Goal: Information Seeking & Learning: Learn about a topic

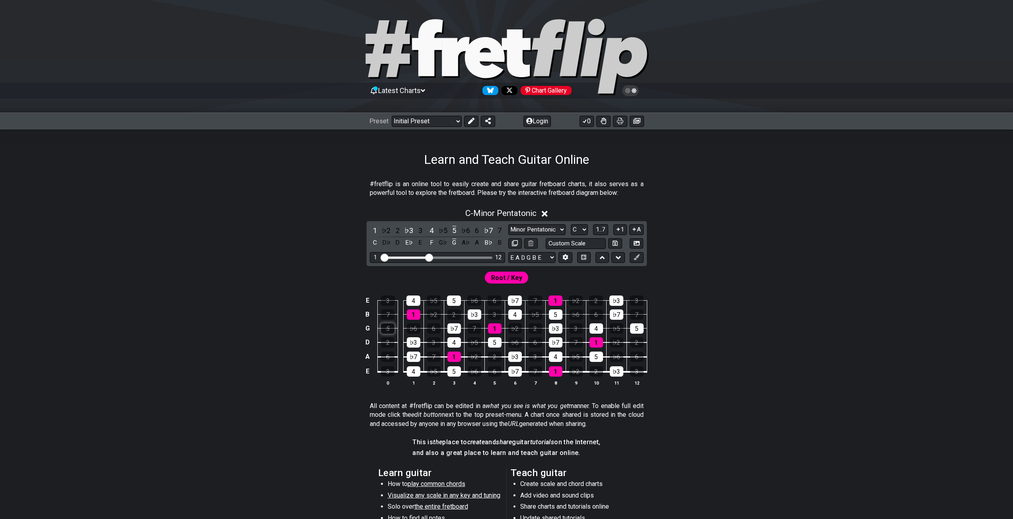
click at [381, 330] on div "5" at bounding box center [388, 328] width 14 height 10
click at [382, 329] on div "5" at bounding box center [388, 328] width 14 height 10
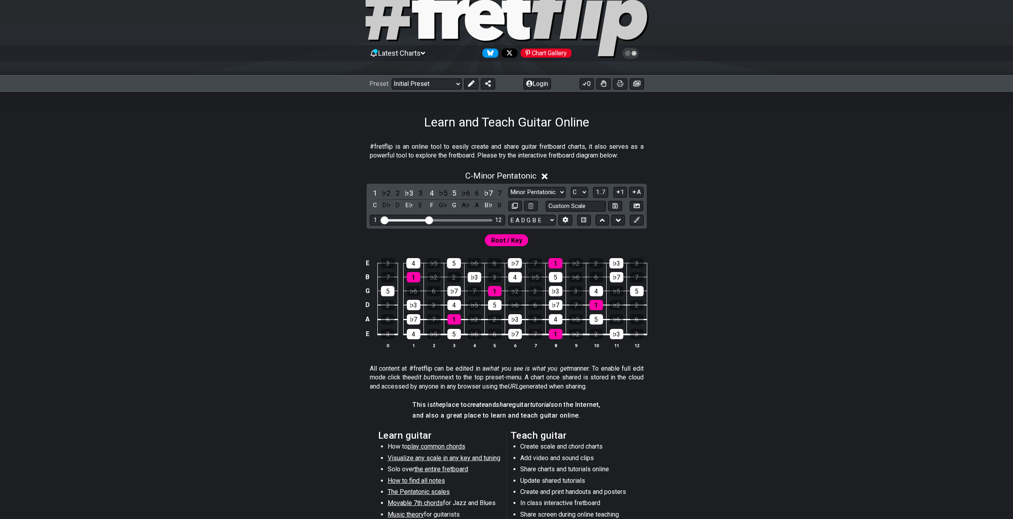
scroll to position [202, 0]
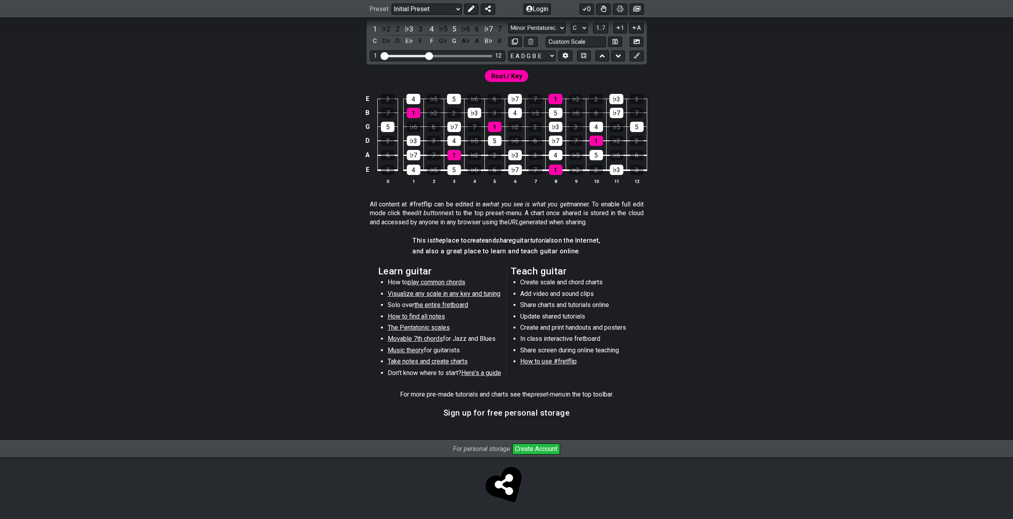
click at [473, 296] on span "Visualize any scale in any key and tuning" at bounding box center [444, 294] width 113 height 8
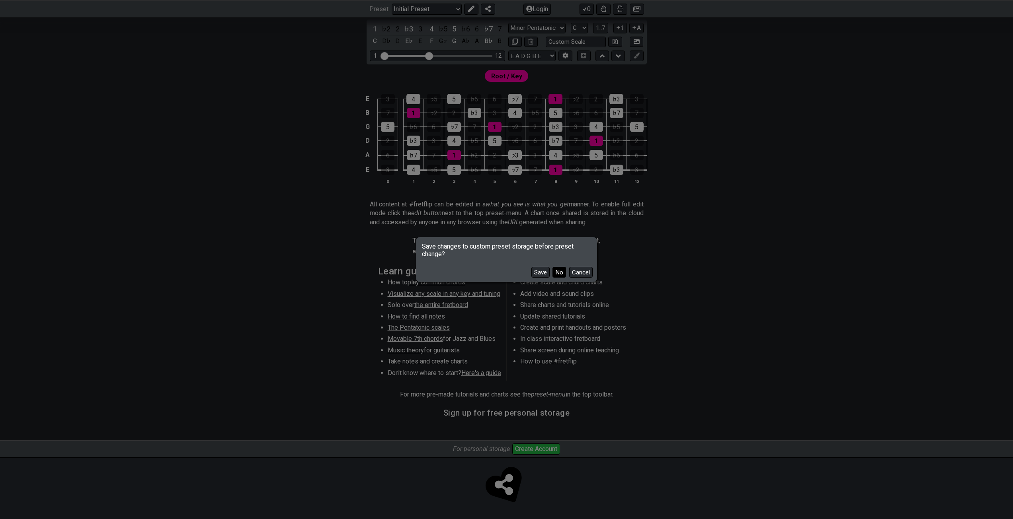
click at [565, 274] on button "No" at bounding box center [559, 272] width 14 height 11
select select "/guitar-scales"
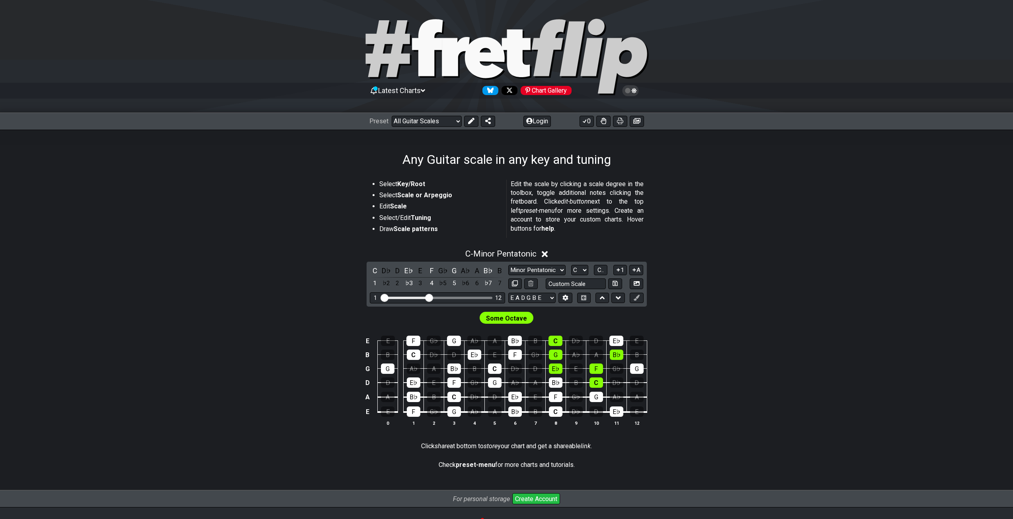
click at [417, 184] on strong "Key/Root" at bounding box center [411, 184] width 28 height 8
click at [425, 197] on strong "Scale or Arpeggio" at bounding box center [424, 195] width 55 height 8
click at [466, 187] on li "Select Key/Root" at bounding box center [440, 185] width 122 height 11
click at [441, 198] on strong "Scale or Arpeggio" at bounding box center [424, 195] width 55 height 8
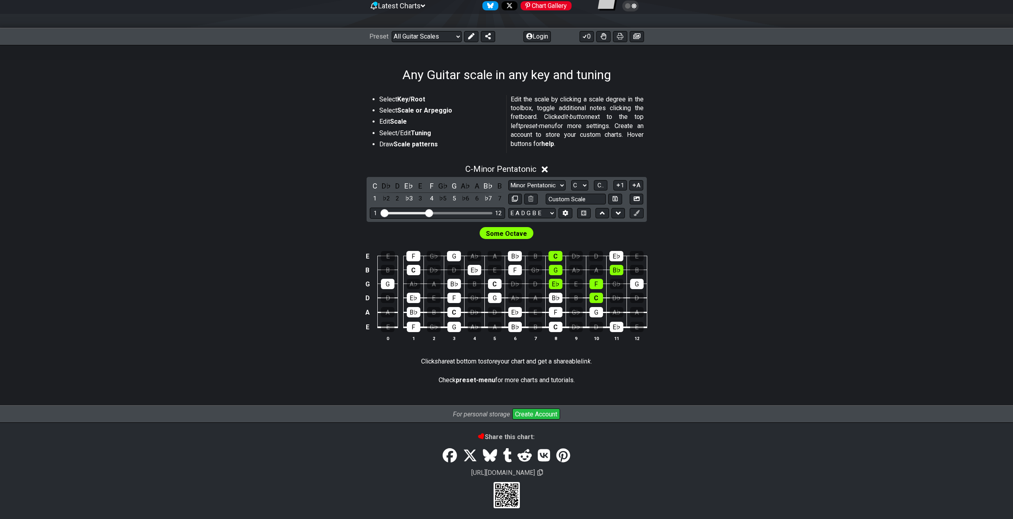
scroll to position [88, 0]
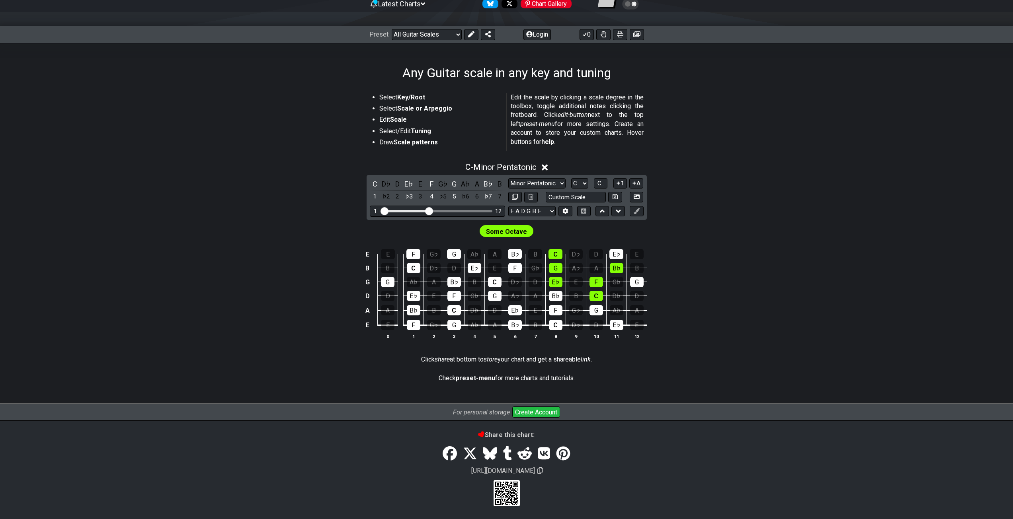
scroll to position [50, 0]
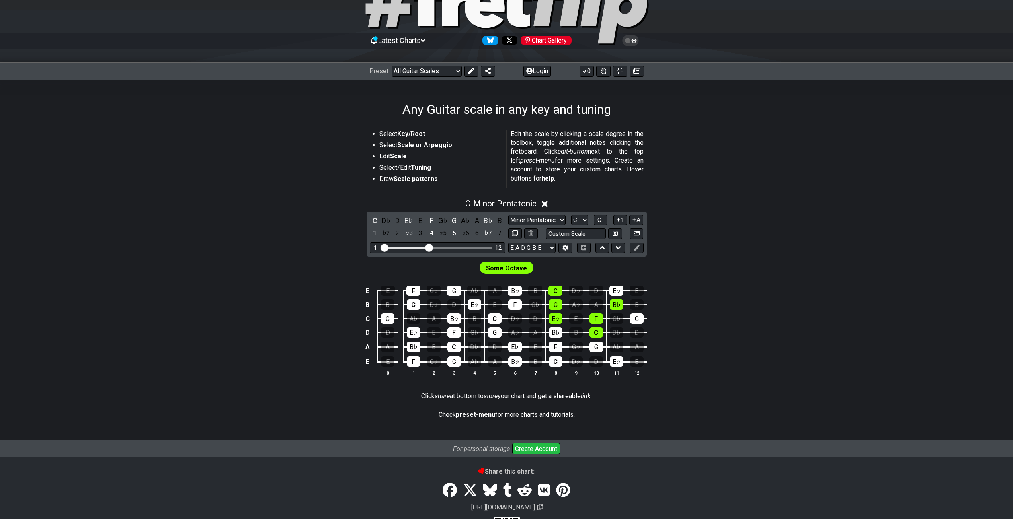
click at [559, 265] on section "Some Octave E E F G♭ G A♭ A B♭ B C D♭ D E♭ E B B C D♭ D E♭ E F G♭ G A♭ A B♭ B G…" at bounding box center [506, 322] width 621 height 131
click at [555, 306] on div "G" at bounding box center [556, 305] width 14 height 10
click at [454, 232] on div "5" at bounding box center [454, 233] width 10 height 11
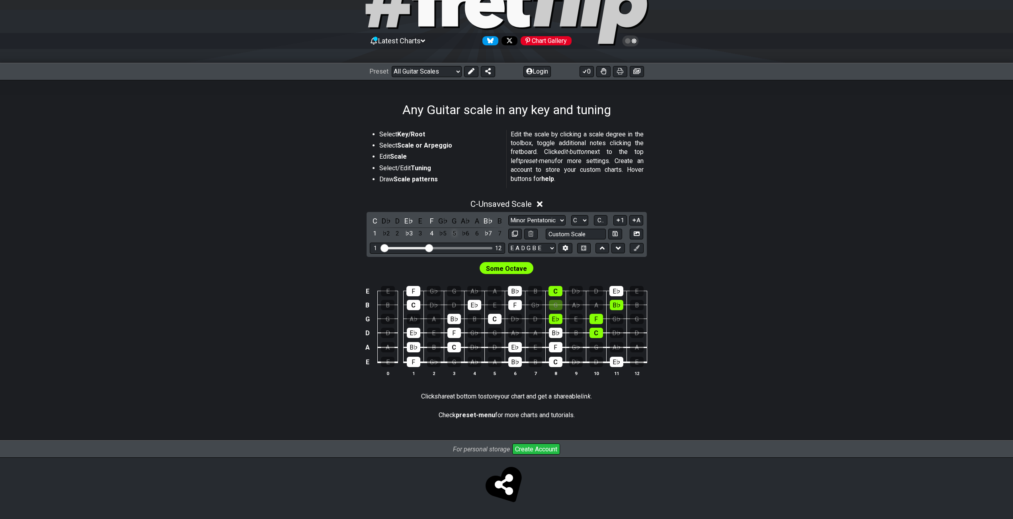
click at [454, 232] on div "5" at bounding box center [454, 233] width 10 height 11
click at [379, 221] on div "C" at bounding box center [375, 221] width 10 height 11
drag, startPoint x: 394, startPoint y: 247, endPoint x: 410, endPoint y: 248, distance: 16.3
click at [410, 247] on input "Visible fret range" at bounding box center [437, 247] width 113 height 0
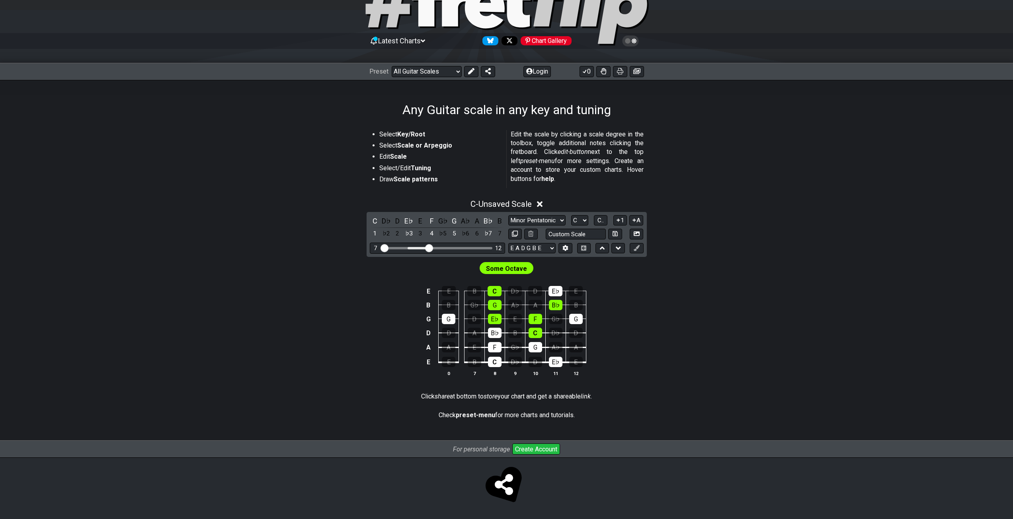
drag, startPoint x: 410, startPoint y: 248, endPoint x: 355, endPoint y: 253, distance: 55.5
click at [381, 247] on input "Visible fret range" at bounding box center [437, 247] width 113 height 0
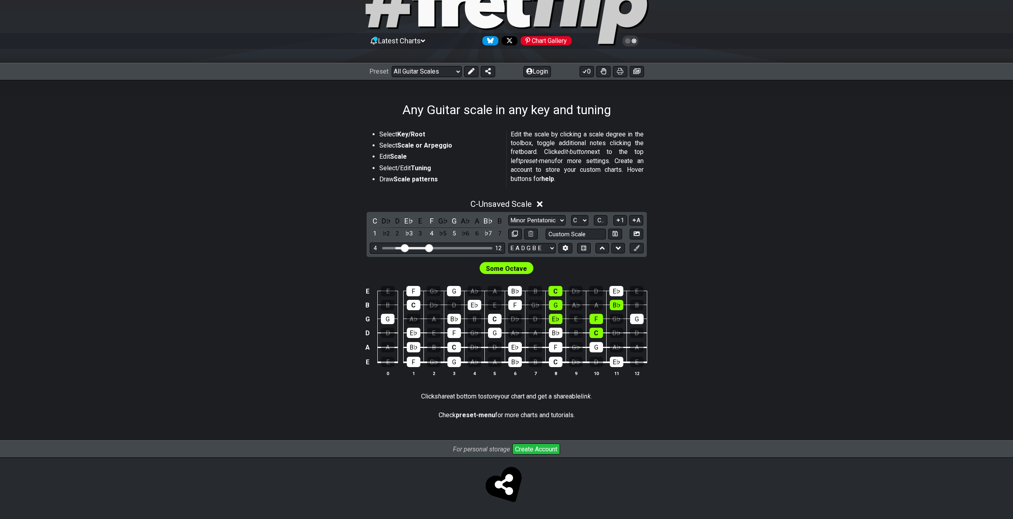
drag, startPoint x: 383, startPoint y: 246, endPoint x: 406, endPoint y: 246, distance: 23.1
click at [406, 247] on input "Visible fret range" at bounding box center [437, 247] width 113 height 0
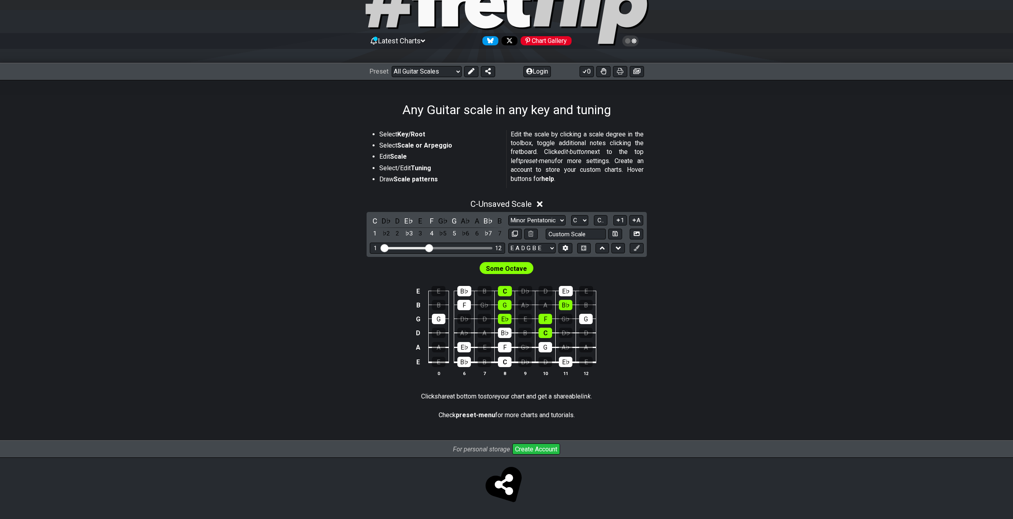
drag, startPoint x: 406, startPoint y: 245, endPoint x: 364, endPoint y: 246, distance: 42.2
click at [381, 247] on input "Visible fret range" at bounding box center [437, 247] width 113 height 0
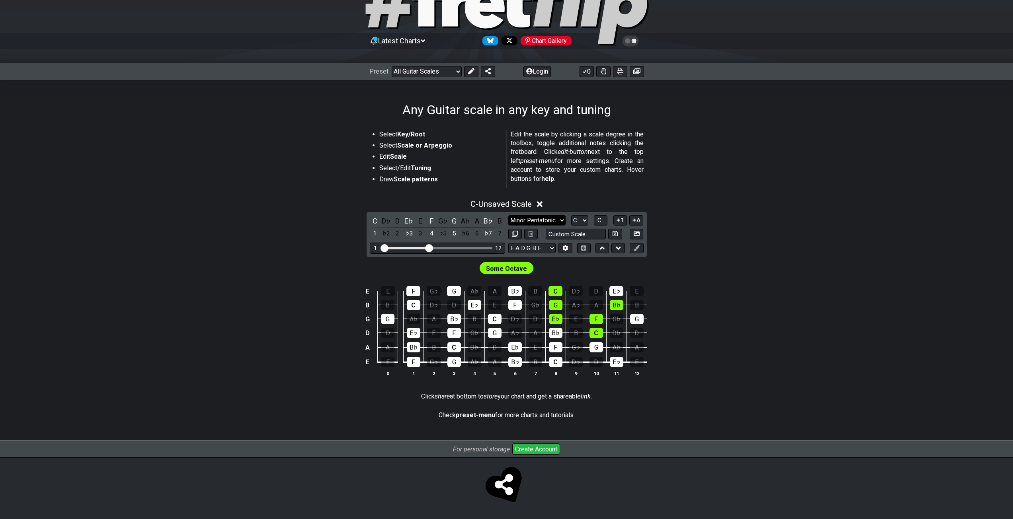
click at [534, 220] on select "Minor Pentatonic Root Minor Pentatonic Major Pentatonic Minor Blues Major Blues…" at bounding box center [536, 220] width 57 height 11
click at [564, 233] on input "text" at bounding box center [576, 234] width 60 height 11
type input "Custom Scale"
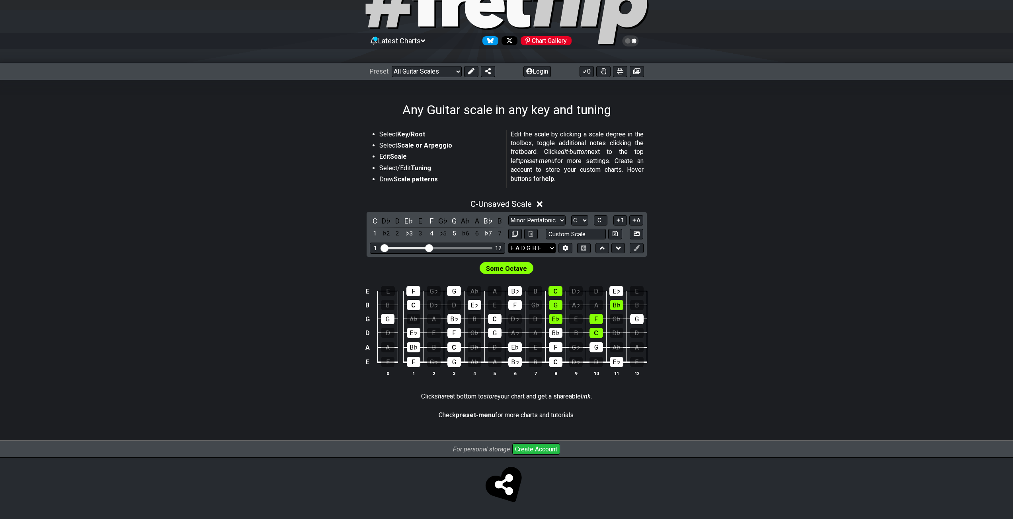
click at [546, 248] on select "E A D G B E E A D G B E E A D G B E B E A D F♯ B A D G C E A D A D G B E E♭ A♭ …" at bounding box center [531, 248] width 47 height 11
click at [535, 221] on select "Minor Pentatonic Root Minor Pentatonic Major Pentatonic Minor Blues Major Blues…" at bounding box center [536, 220] width 57 height 11
select select "Major / [PERSON_NAME]"
click at [508, 215] on select "Minor Pentatonic Root Minor Pentatonic Major Pentatonic Minor Blues Major Blues…" at bounding box center [536, 220] width 57 height 11
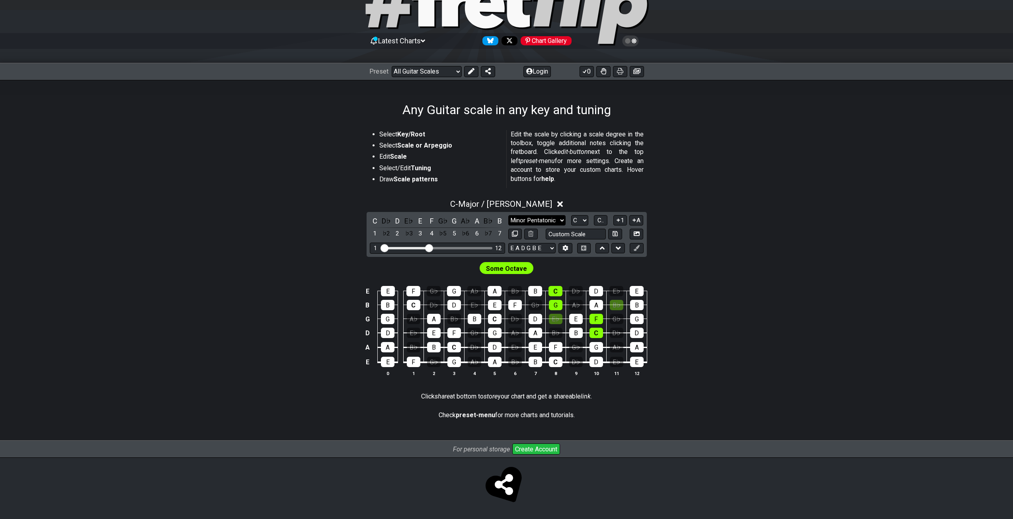
click at [534, 220] on select "Minor Pentatonic Root Minor Pentatonic Major Pentatonic Minor Blues Major Blues…" at bounding box center [536, 220] width 57 height 11
click at [649, 199] on div "C - Major / Ionian" at bounding box center [506, 202] width 621 height 15
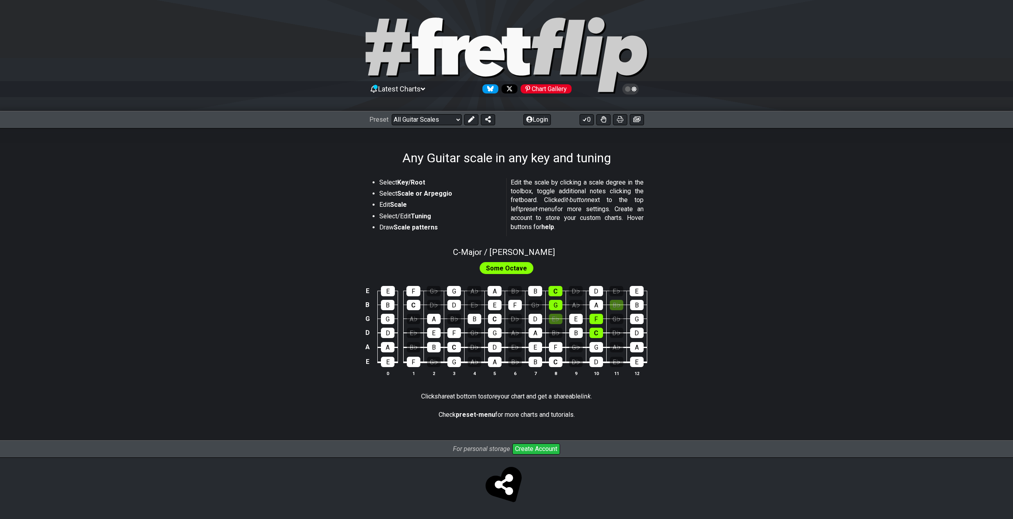
click at [948, 70] on div at bounding box center [506, 56] width 1013 height 81
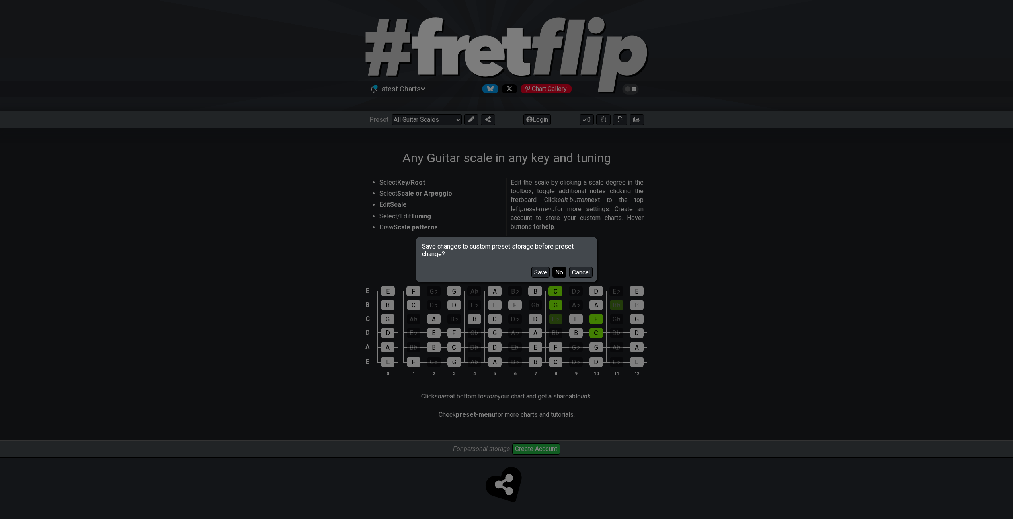
click at [561, 270] on button "No" at bounding box center [559, 272] width 14 height 11
select select "/welcome"
select select "C"
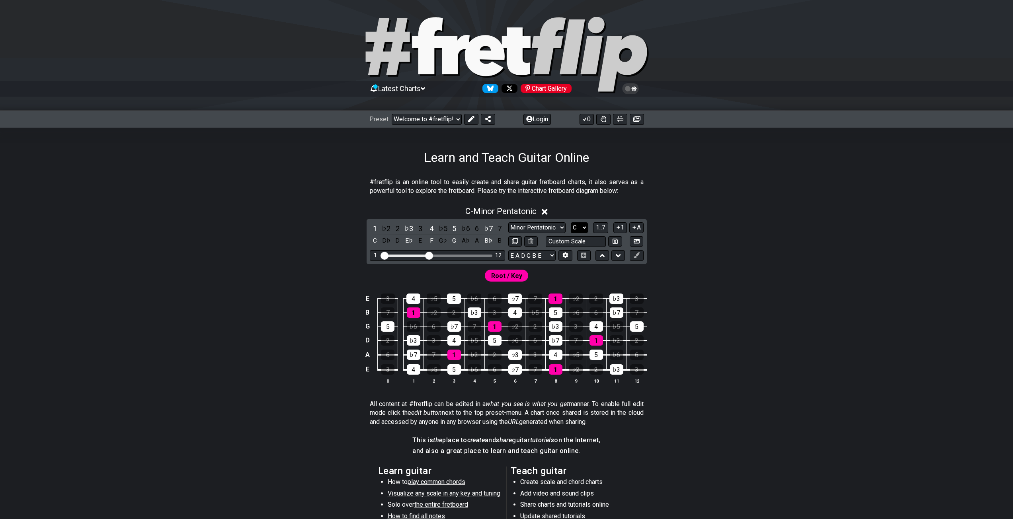
click at [579, 231] on select "A♭ A A♯ B♭ B C C♯ D♭ D D♯ E♭ E F F♯ G♭ G G♯" at bounding box center [579, 227] width 17 height 11
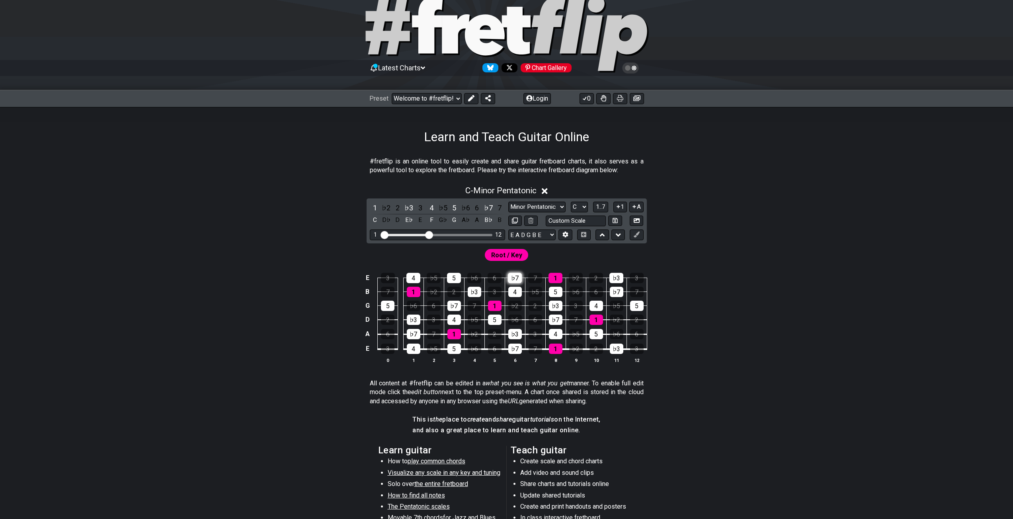
scroll to position [82, 0]
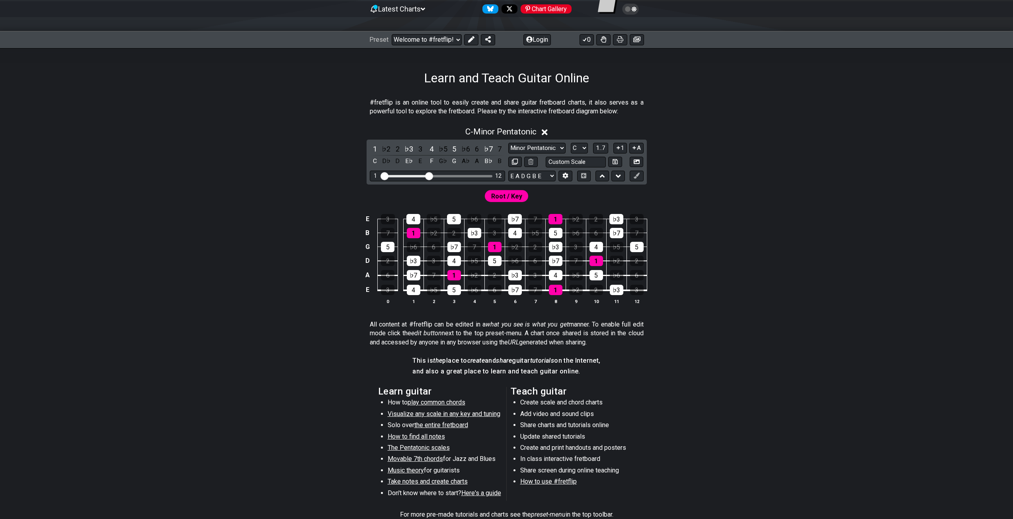
click at [512, 197] on span "Root / Key" at bounding box center [506, 197] width 31 height 12
click at [558, 159] on input "text" at bounding box center [576, 162] width 60 height 11
type input "Custom Scale"
click at [538, 171] on select "E A D G B E E A D G B E E A D G B E B E A D F♯ B A D G C E A D A D G B E E♭ A♭ …" at bounding box center [531, 176] width 47 height 11
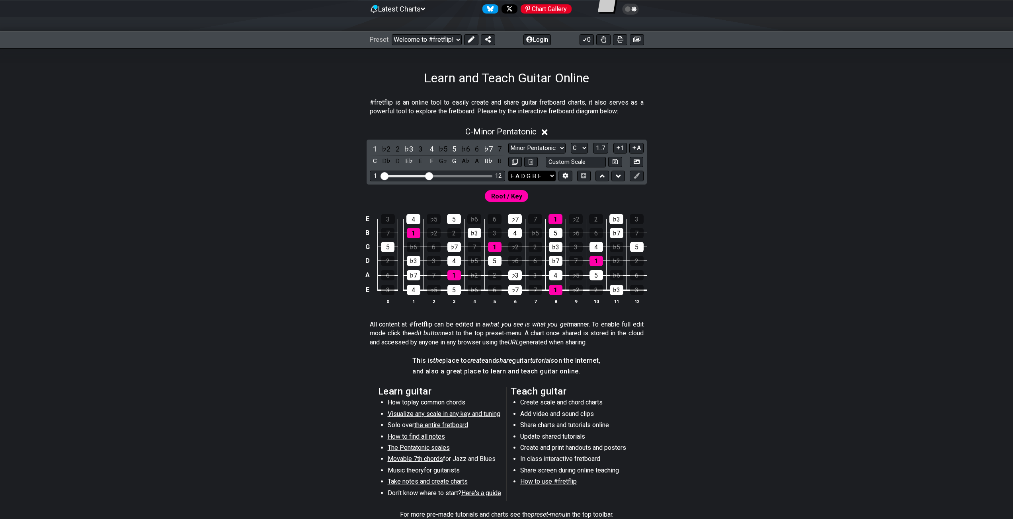
select select "E A D G B E"
click at [508, 171] on select "E A D G B E E A D G B E E A D G B E B E A D F♯ B A D G C E A D A D G B E E♭ A♭ …" at bounding box center [531, 176] width 47 height 11
click at [530, 178] on select "E A D G B E E A D G B E E A D G B E B E A D F♯ B A D G C E A D A D G B E E♭ A♭ …" at bounding box center [531, 176] width 47 height 11
click at [508, 171] on select "E A D G B E E A D G B E E A D G B E B E A D F♯ B A D G C E A D A D G B E E♭ A♭ …" at bounding box center [531, 176] width 47 height 11
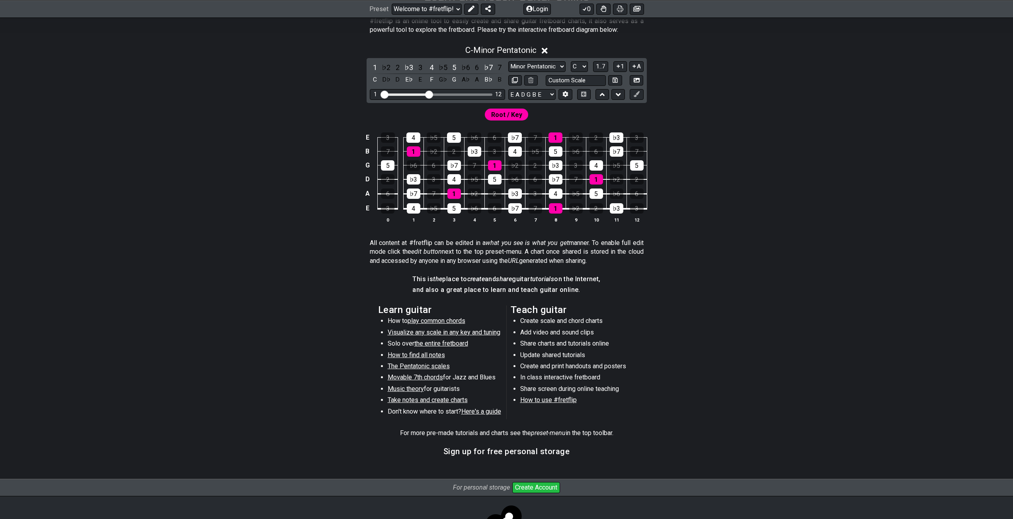
scroll to position [202, 0]
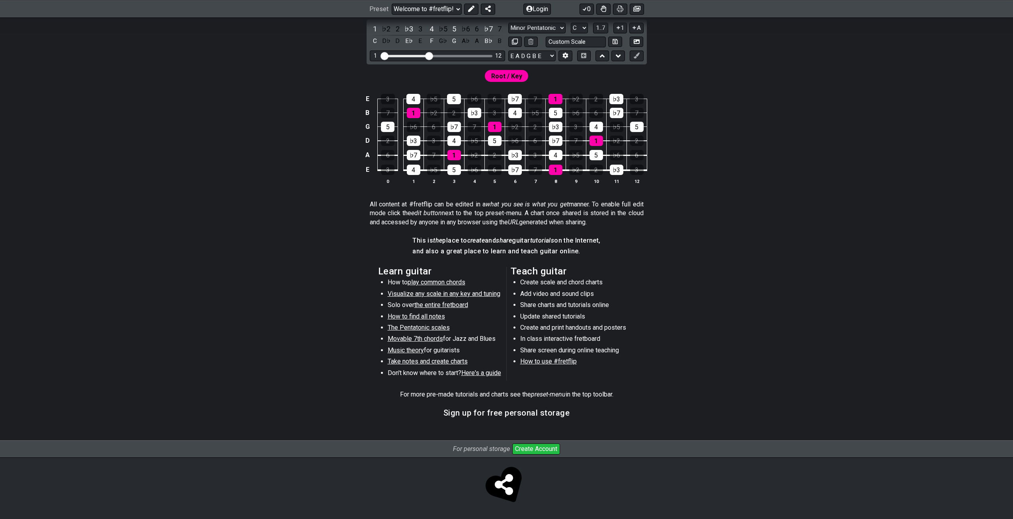
click at [429, 282] on span "play common chords" at bounding box center [436, 283] width 58 height 8
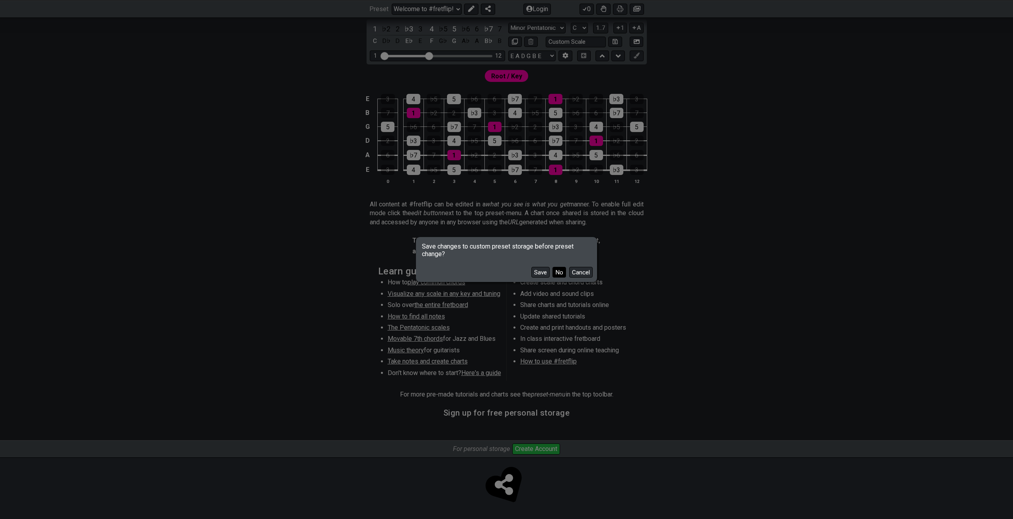
click at [561, 270] on button "No" at bounding box center [559, 272] width 14 height 11
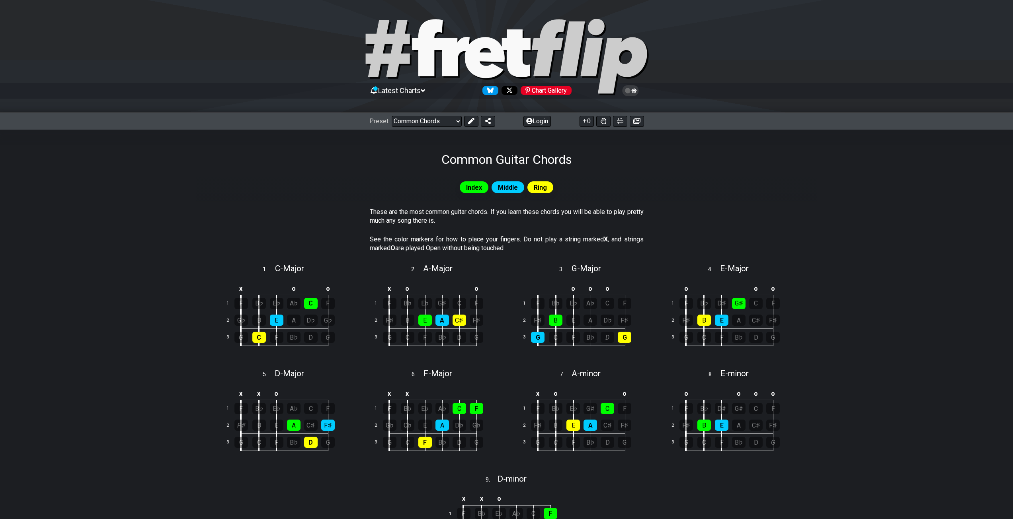
click at [542, 189] on span "Ring" at bounding box center [540, 188] width 13 height 12
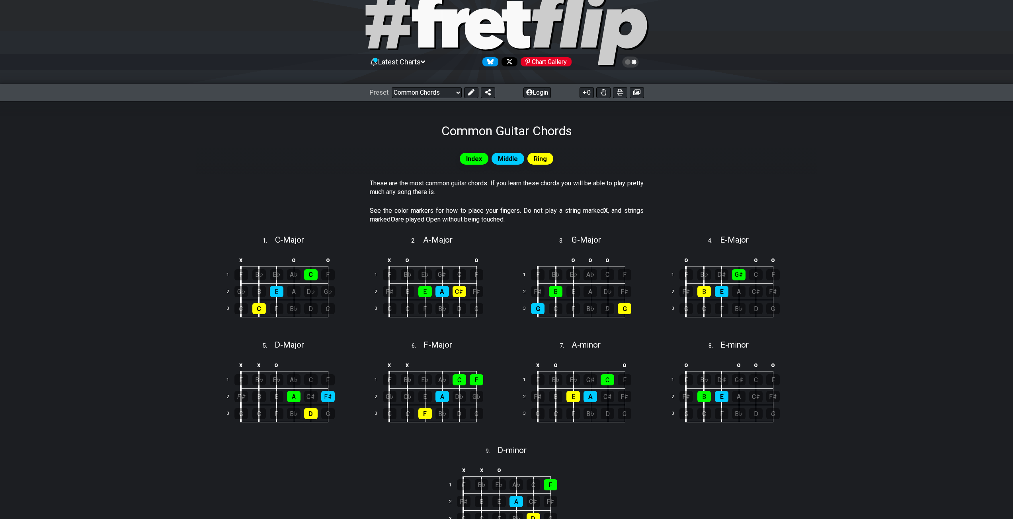
scroll to position [80, 0]
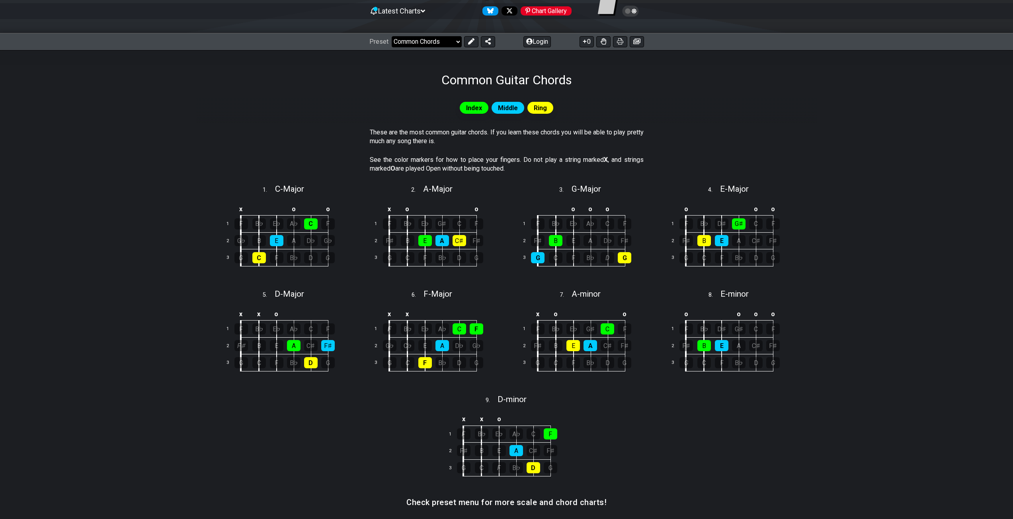
click at [420, 40] on select "Welcome to #fretflip! Initial Preset Custom Preset Minor Pentatonic Major Penta…" at bounding box center [427, 41] width 70 height 11
click at [392, 36] on select "Welcome to #fretflip! Initial Preset Custom Preset Minor Pentatonic Major Penta…" at bounding box center [427, 41] width 70 height 11
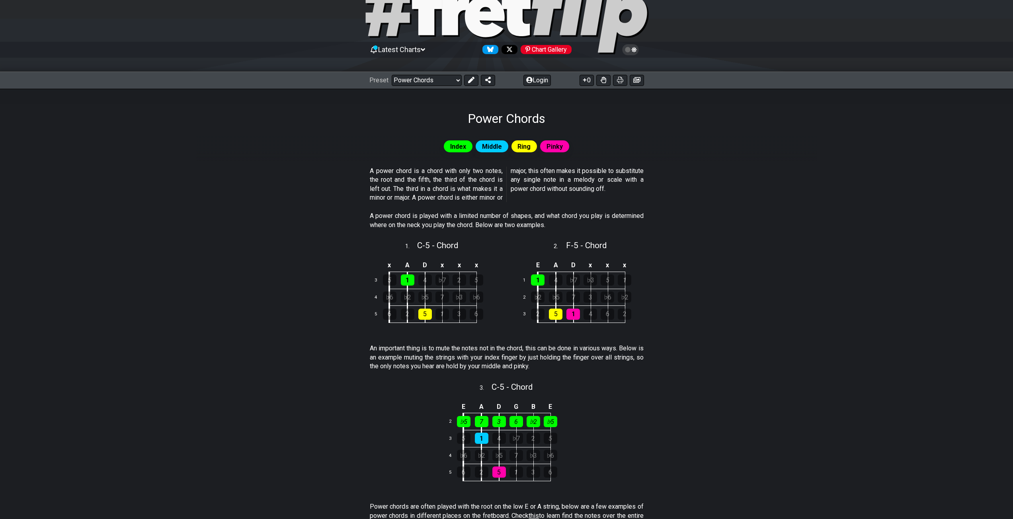
scroll to position [40, 0]
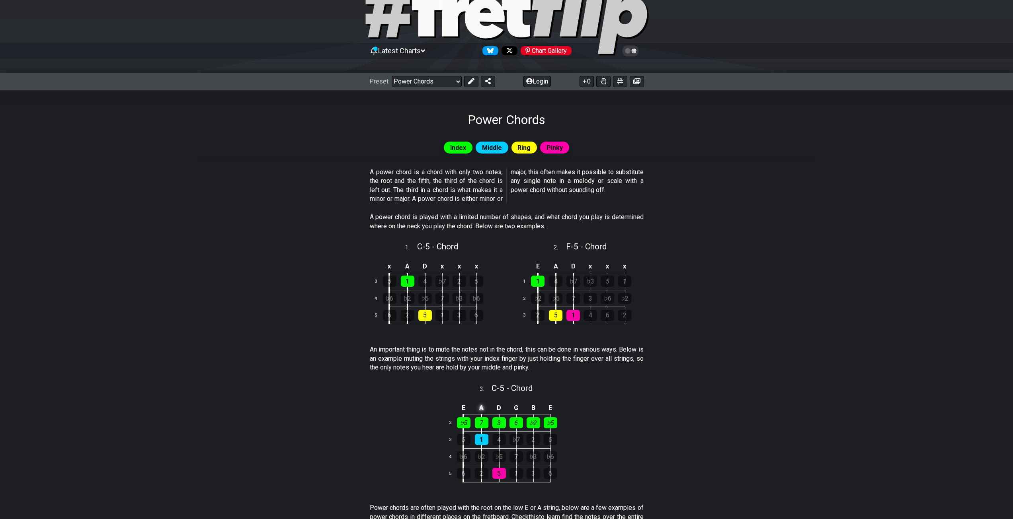
click at [478, 407] on td "A" at bounding box center [481, 407] width 18 height 13
click at [482, 407] on td "x" at bounding box center [481, 407] width 18 height 13
drag, startPoint x: 472, startPoint y: 403, endPoint x: 481, endPoint y: 406, distance: 9.2
click at [474, 403] on td "o" at bounding box center [481, 407] width 18 height 13
click at [486, 408] on td at bounding box center [481, 407] width 18 height 13
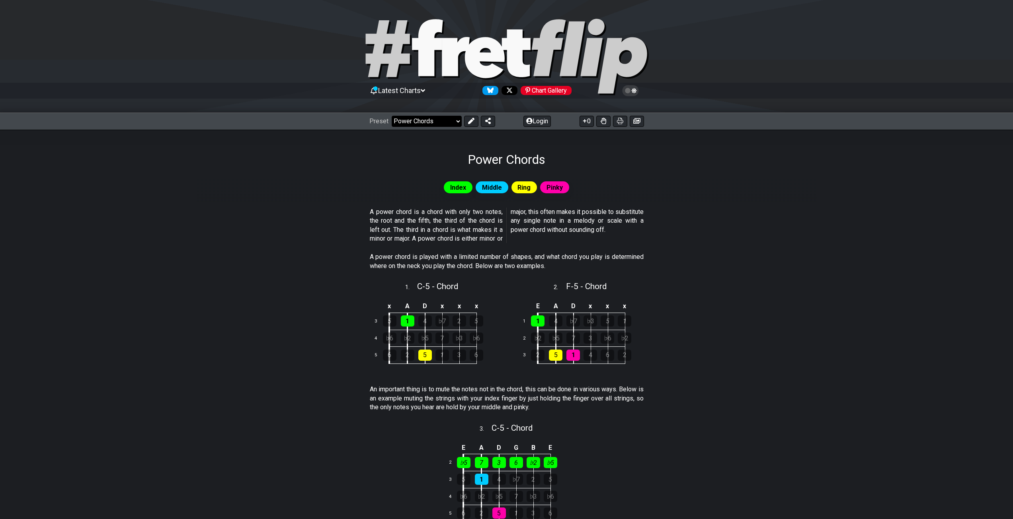
click at [426, 121] on select "Welcome to #fretflip! Initial Preset Custom Preset Minor Pentatonic Major Penta…" at bounding box center [427, 121] width 70 height 11
click at [392, 116] on select "Welcome to #fretflip! Initial Preset Custom Preset Minor Pentatonic Major Penta…" at bounding box center [427, 121] width 70 height 11
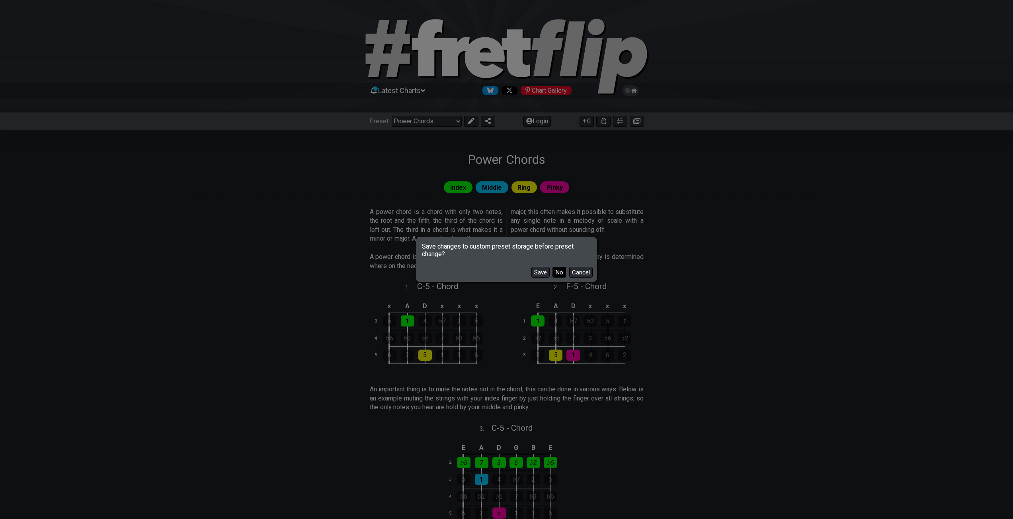
click at [561, 268] on button "No" at bounding box center [559, 272] width 14 height 11
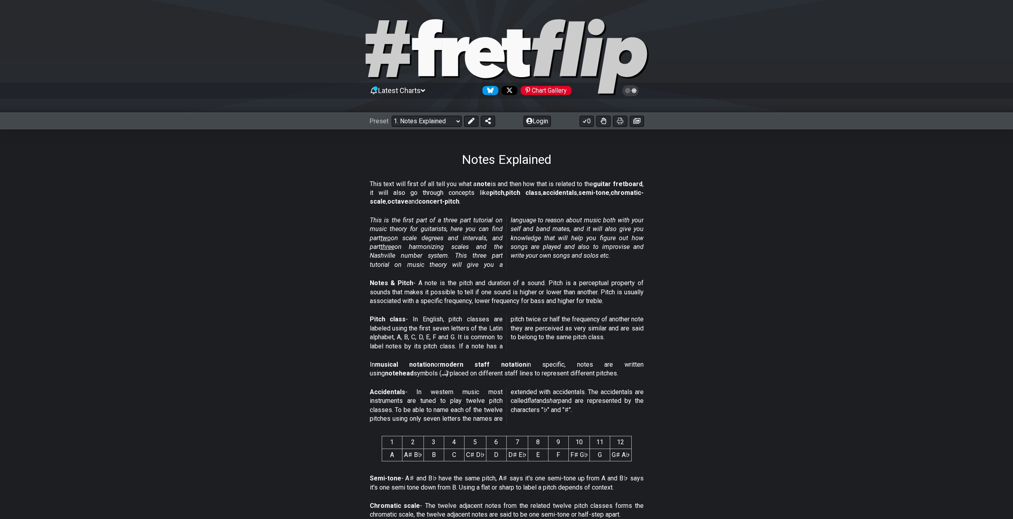
click at [411, 114] on div "Preset Welcome to #fretflip! Initial Preset Custom Preset Minor Pentatonic Majo…" at bounding box center [506, 122] width 1013 height 18
click at [416, 125] on select "Welcome to #fretflip! Initial Preset Custom Preset Minor Pentatonic Major Penta…" at bounding box center [427, 121] width 70 height 11
click at [392, 116] on select "Welcome to #fretflip! Initial Preset Custom Preset Minor Pentatonic Major Penta…" at bounding box center [427, 121] width 70 height 11
select select "/beginner-guitar"
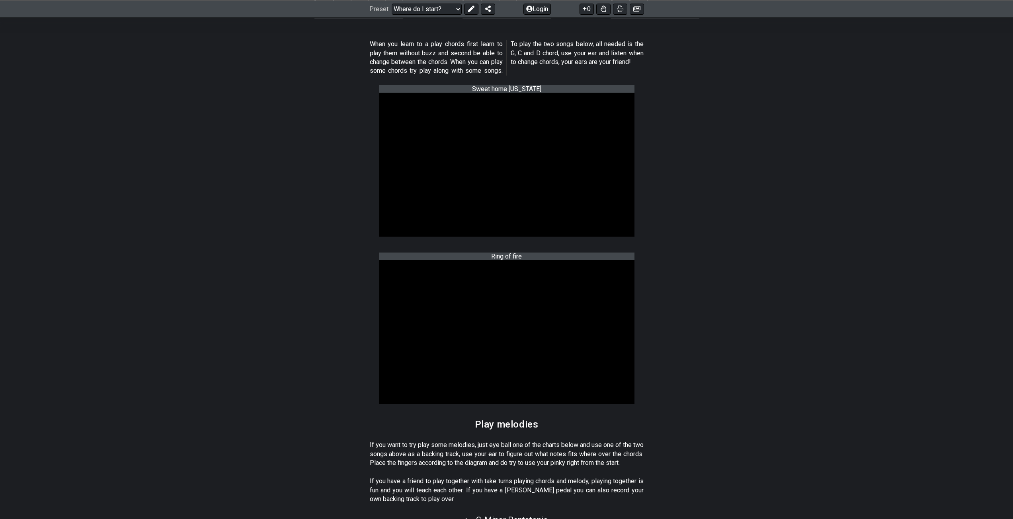
scroll to position [438, 0]
